Goal: Navigation & Orientation: Find specific page/section

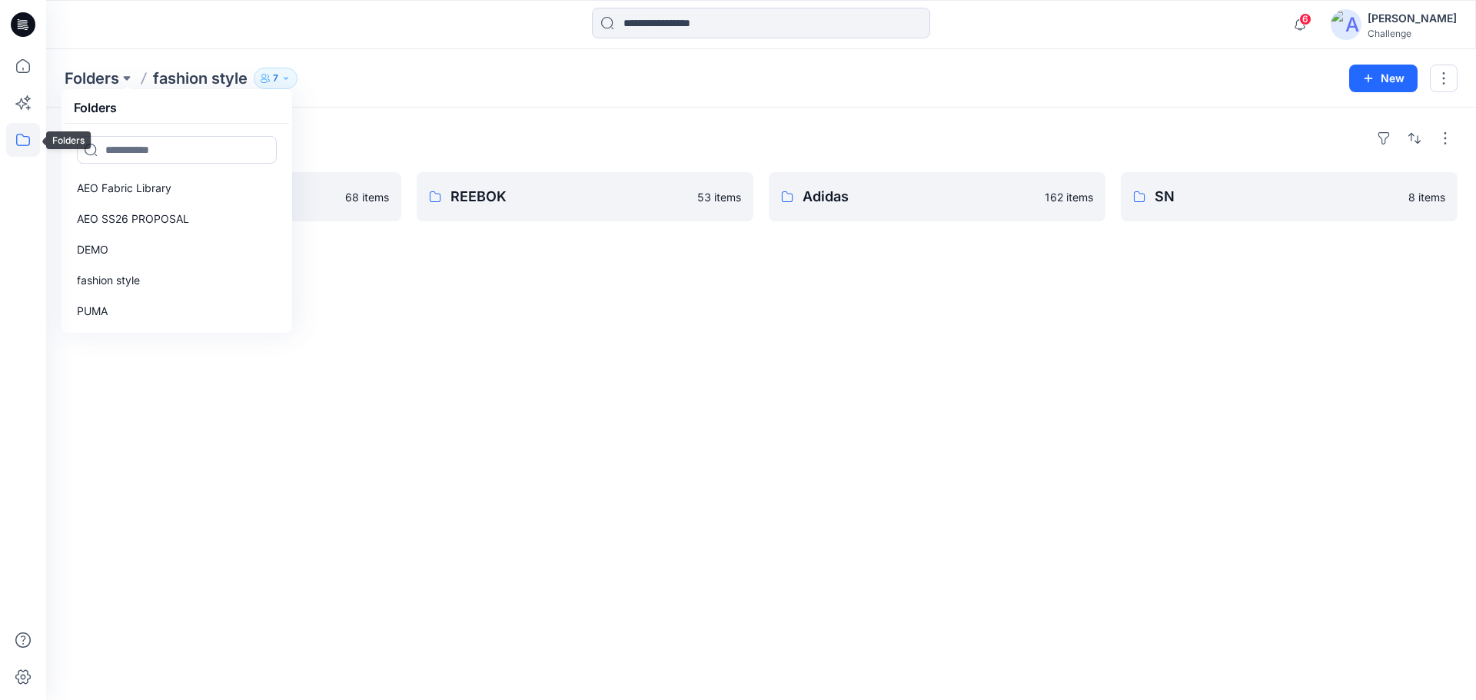
click at [24, 136] on icon at bounding box center [23, 140] width 14 height 12
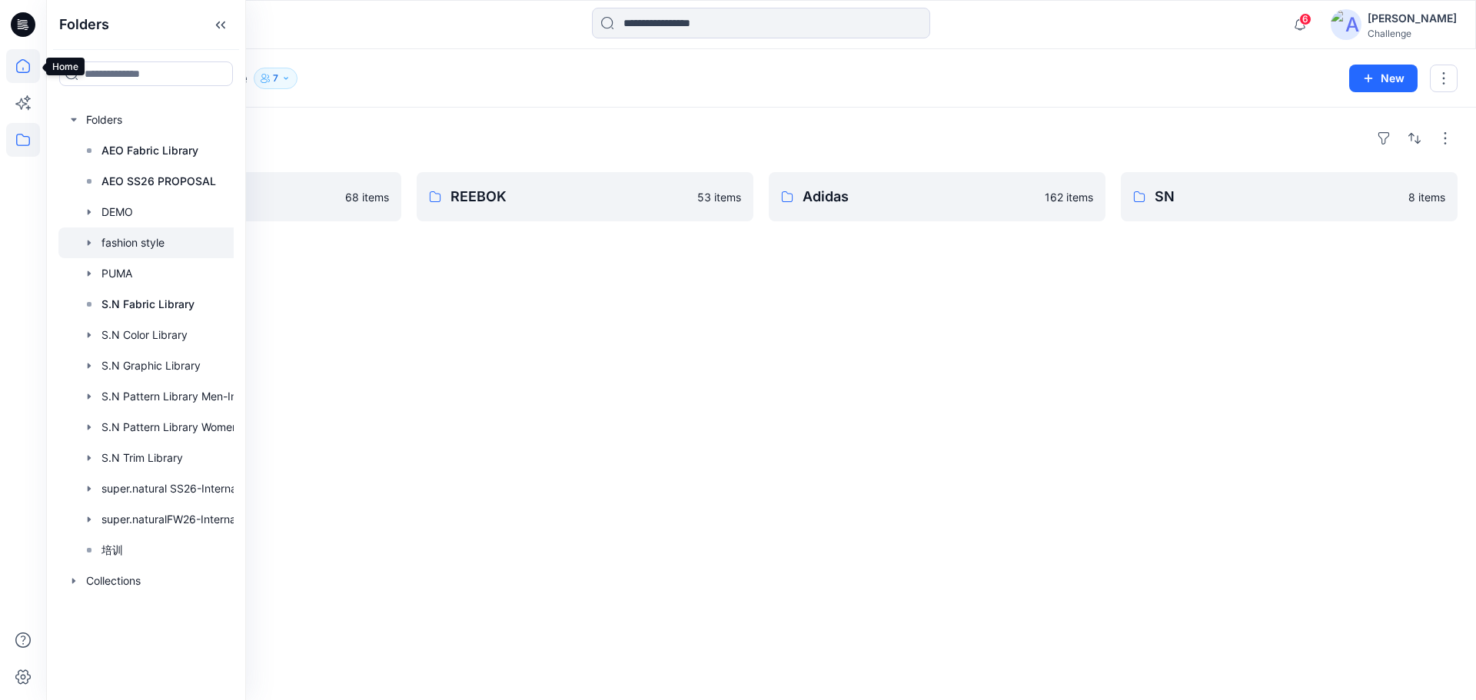
click at [18, 70] on icon at bounding box center [23, 66] width 34 height 34
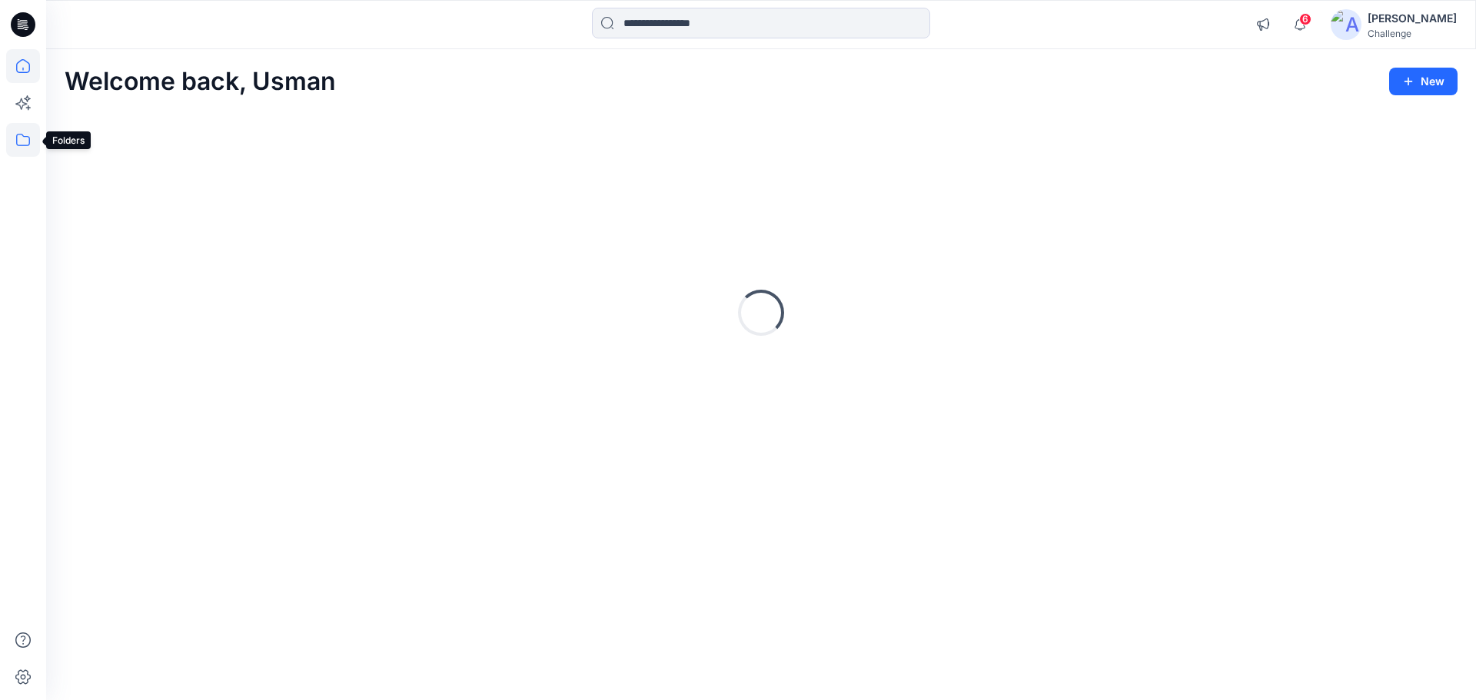
click at [20, 139] on icon at bounding box center [23, 140] width 34 height 34
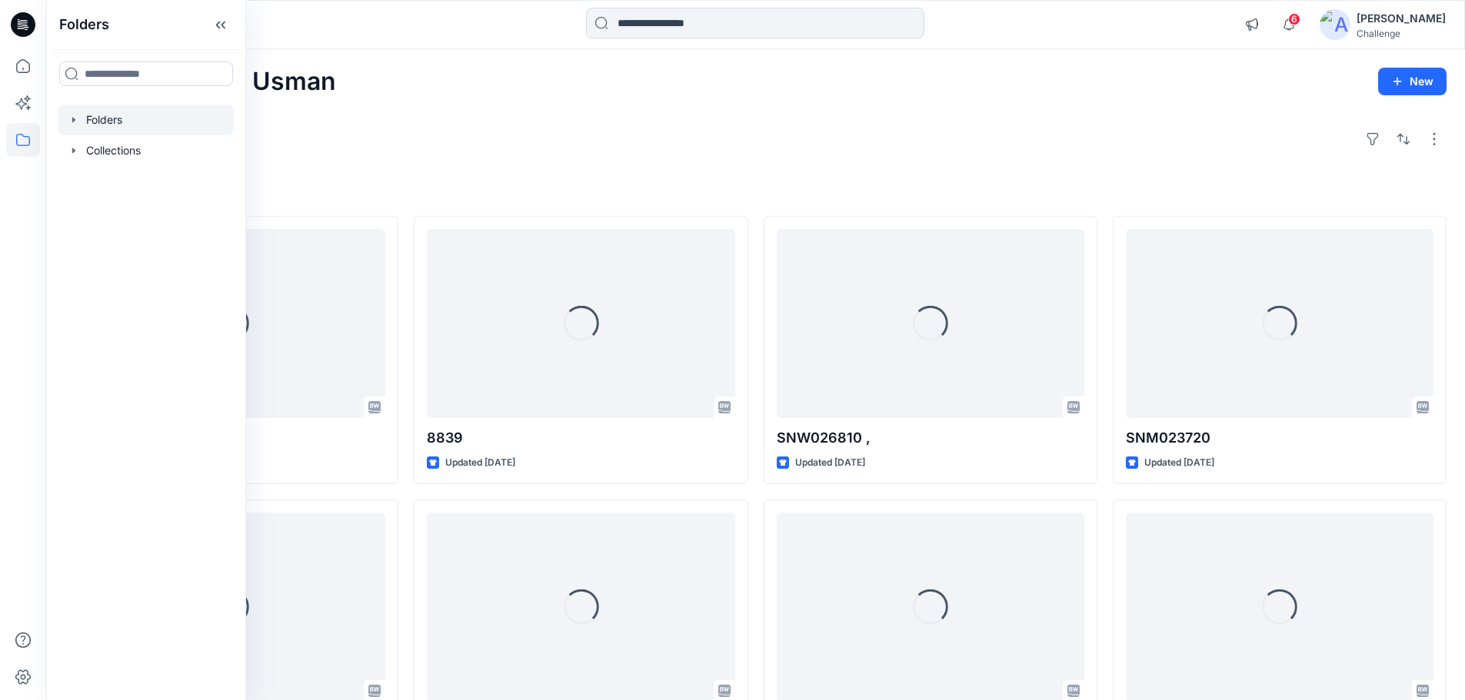
click at [116, 121] on div at bounding box center [145, 120] width 175 height 31
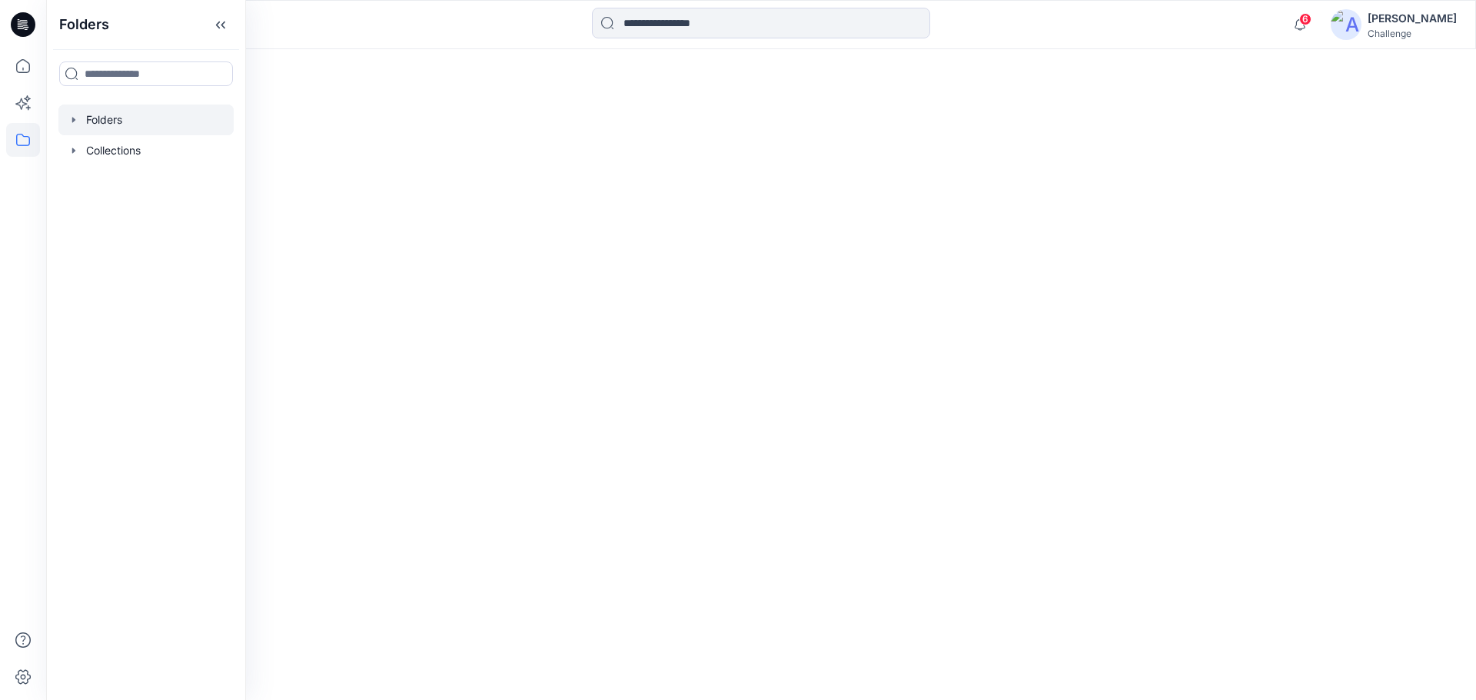
click at [113, 113] on div at bounding box center [145, 120] width 175 height 31
click at [72, 117] on icon "button" at bounding box center [74, 120] width 12 height 12
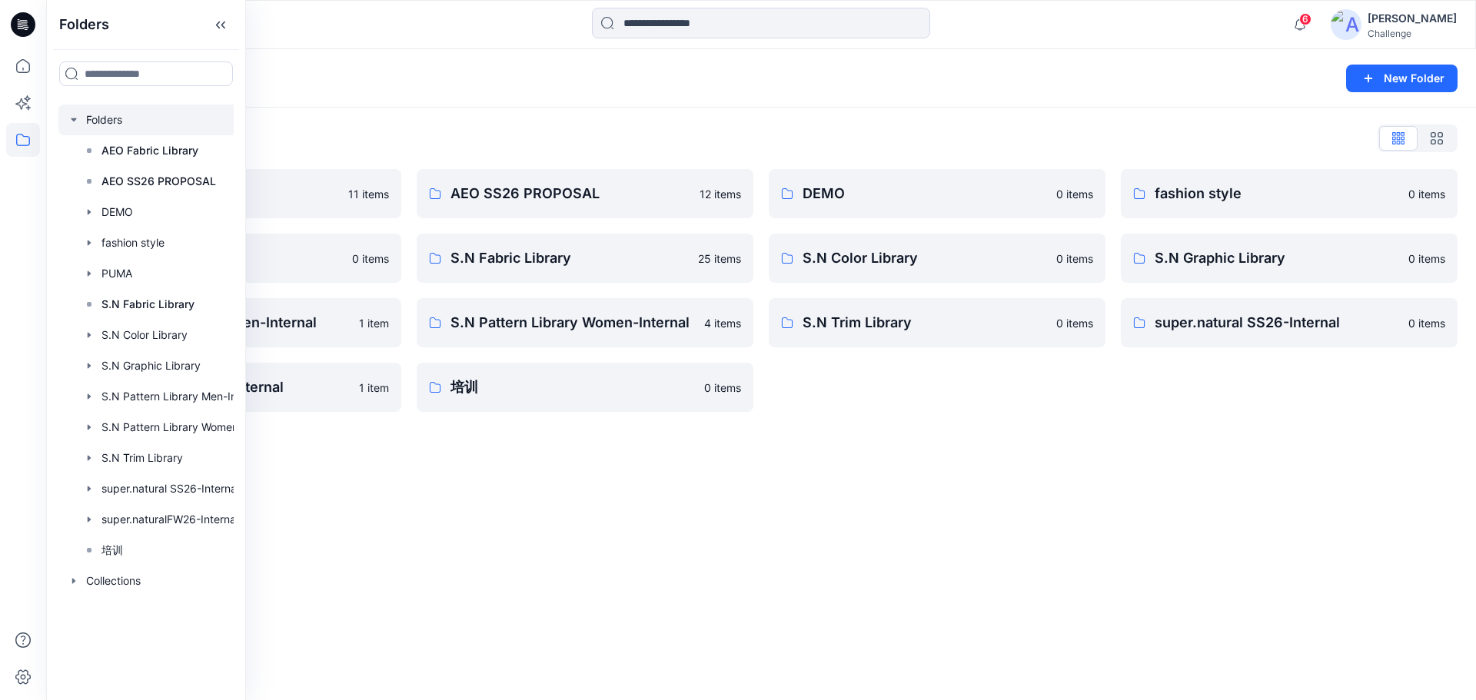
click at [884, 503] on div "Folders New Folder Folders List AEO Fabric Library 11 items PUMA 0 items S.N Pa…" at bounding box center [761, 374] width 1430 height 651
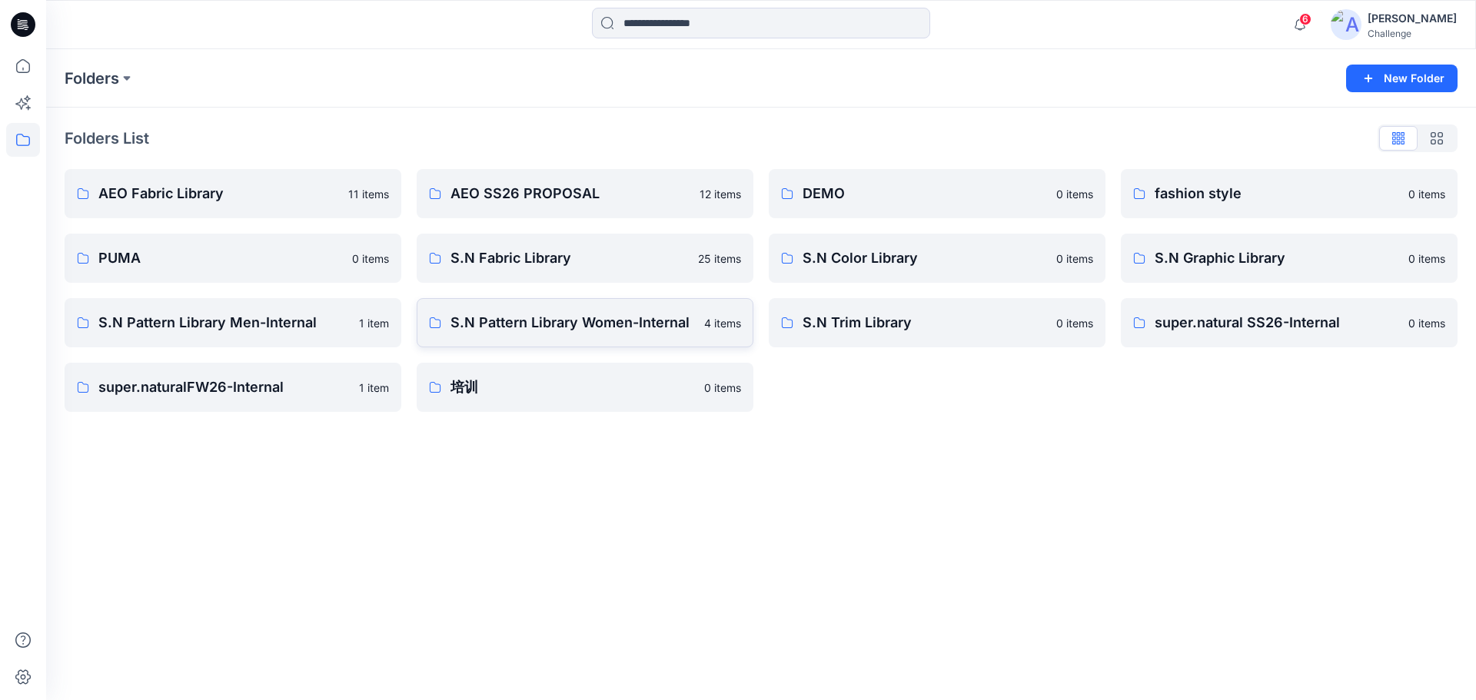
click at [597, 315] on p "S.N Pattern Library Women-Internal" at bounding box center [573, 323] width 245 height 22
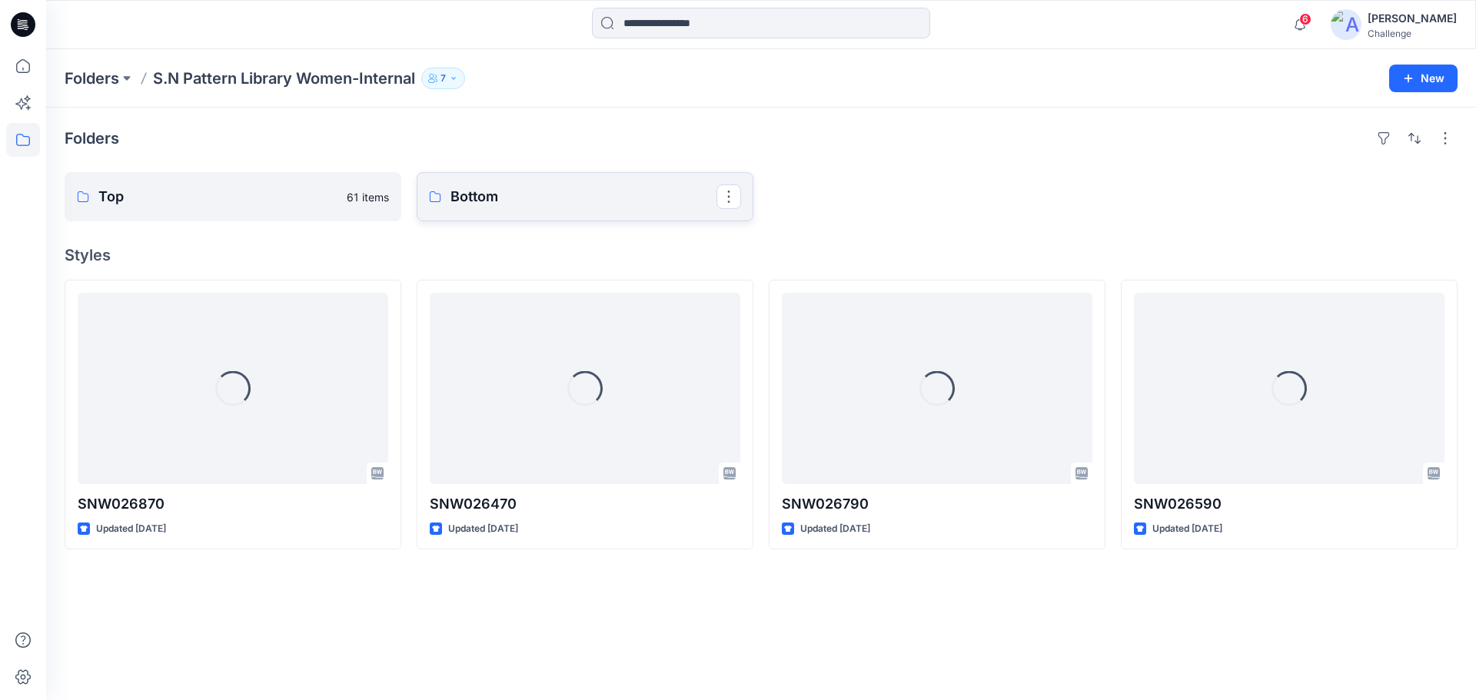
click at [534, 188] on p "Bottom" at bounding box center [584, 197] width 266 height 22
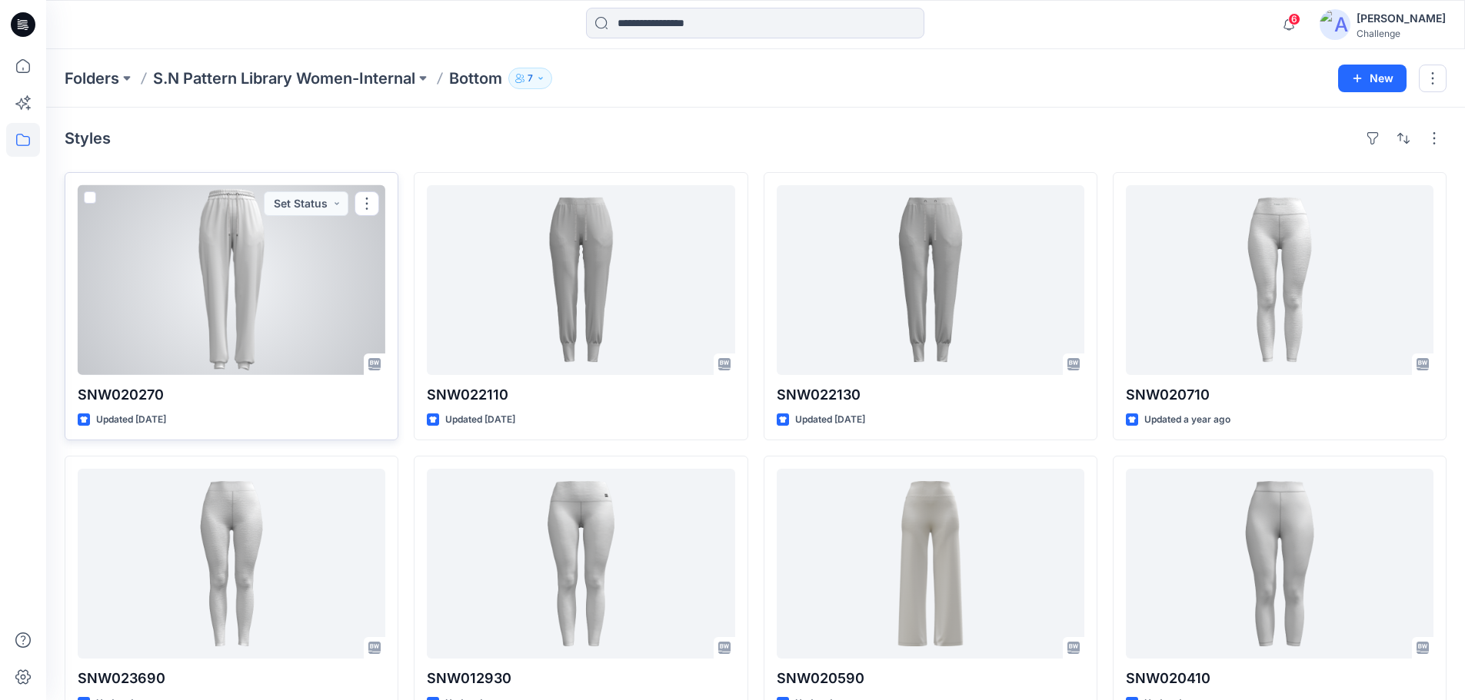
click at [281, 277] on div at bounding box center [232, 280] width 308 height 190
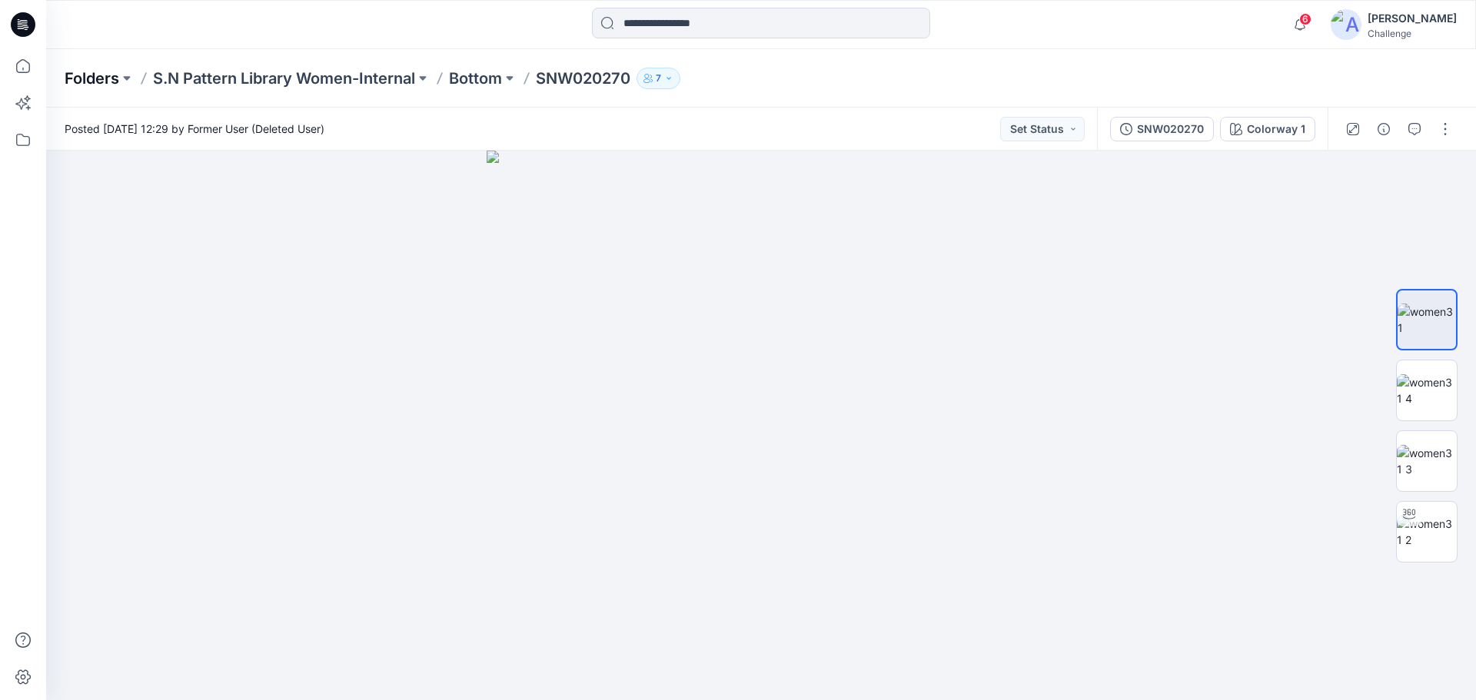
click at [111, 72] on p "Folders" at bounding box center [92, 79] width 55 height 22
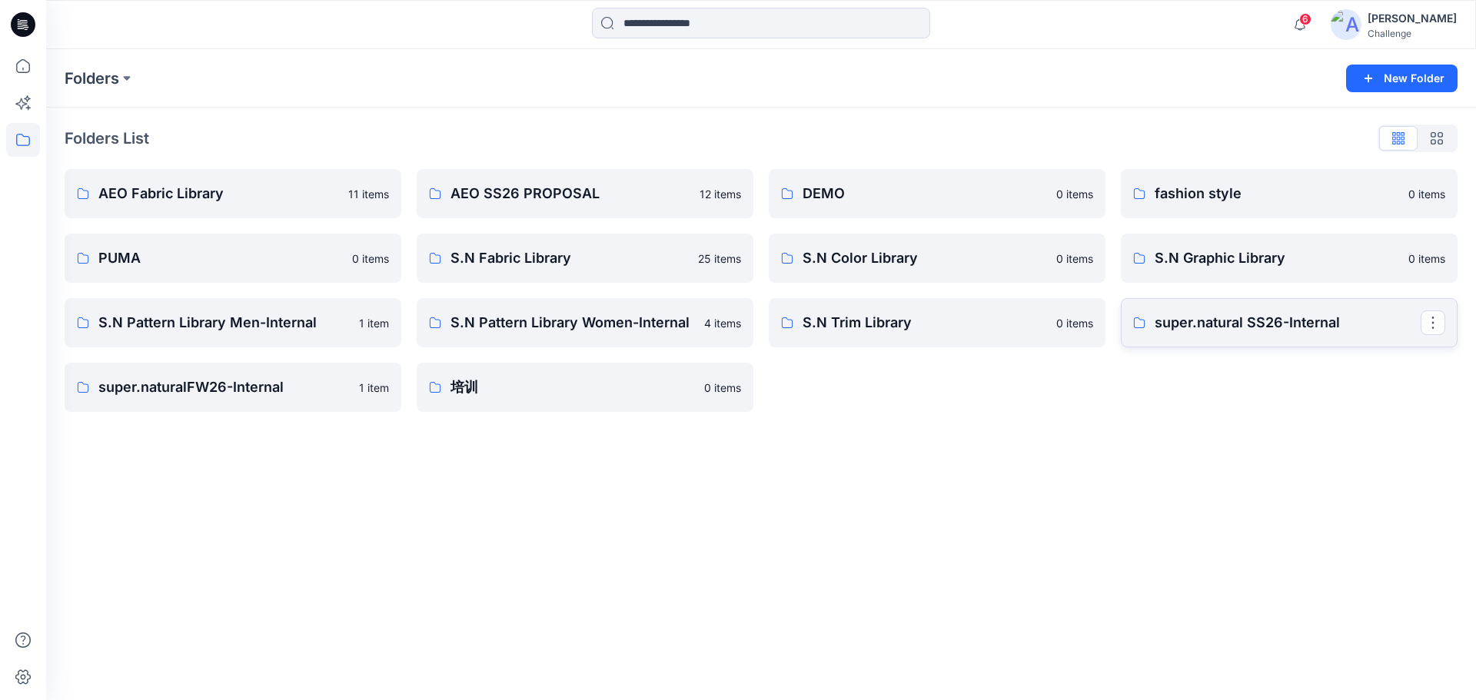
click at [1222, 320] on p "super.natural SS26-Internal" at bounding box center [1288, 323] width 266 height 22
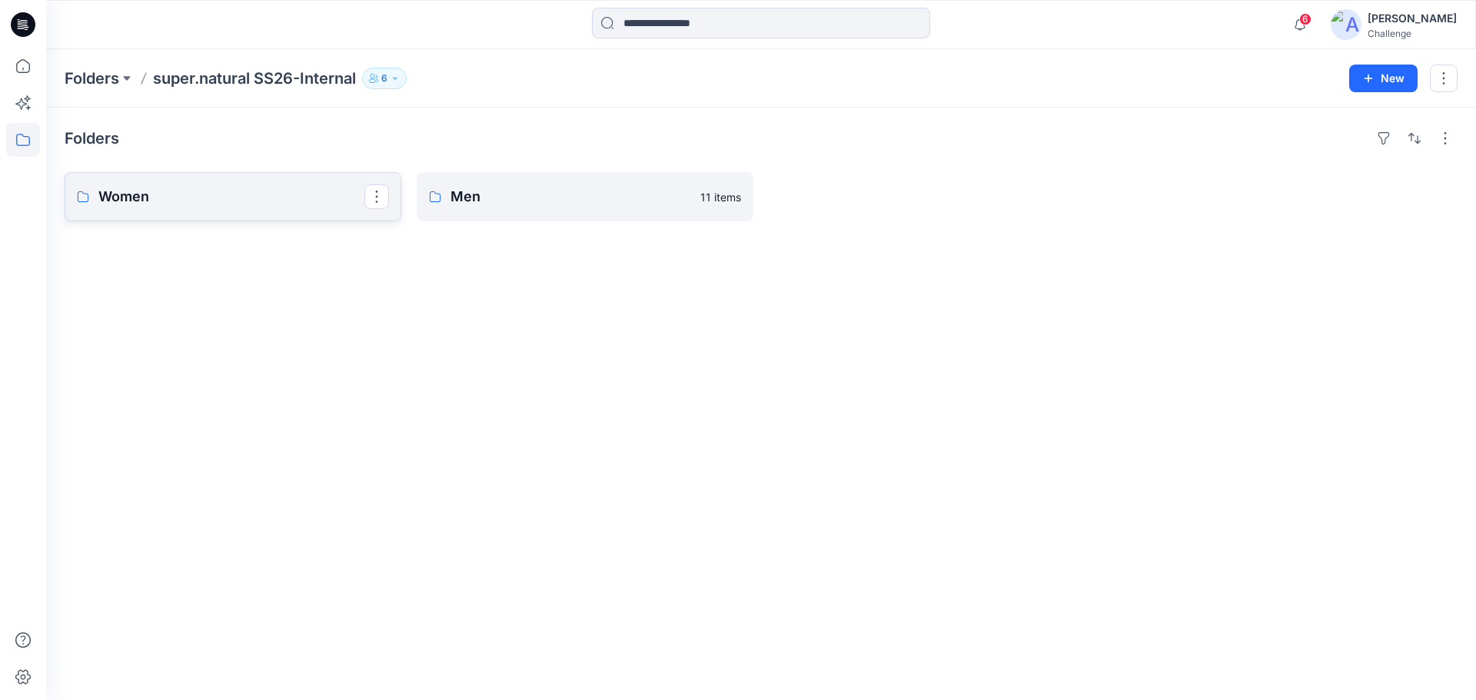
click at [242, 193] on p "Women" at bounding box center [231, 197] width 266 height 22
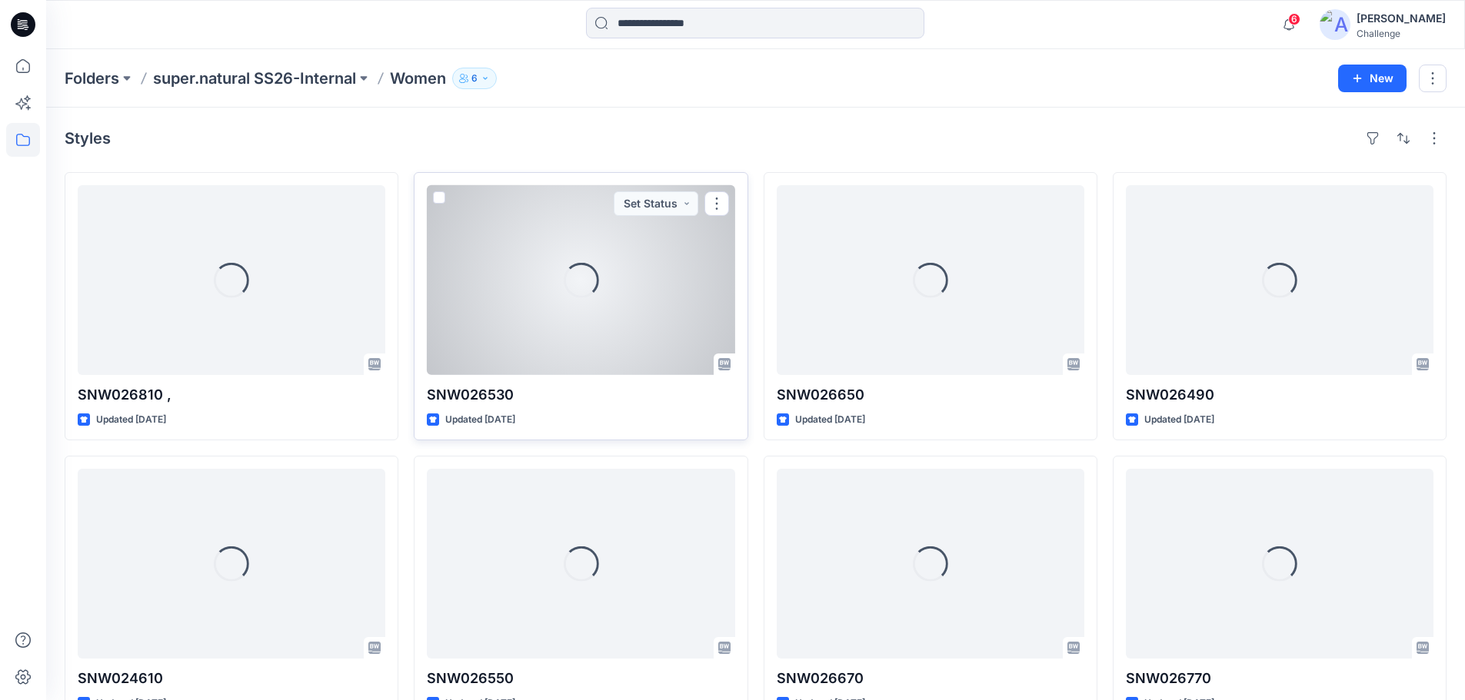
click at [561, 338] on div "Loading..." at bounding box center [581, 280] width 308 height 190
